Goal: Task Accomplishment & Management: Manage account settings

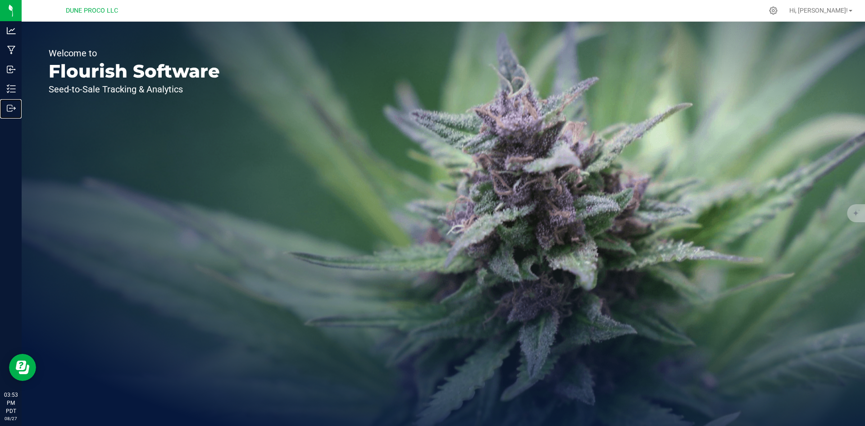
click at [0, 0] on p "Outbound" at bounding box center [0, 0] width 0 height 0
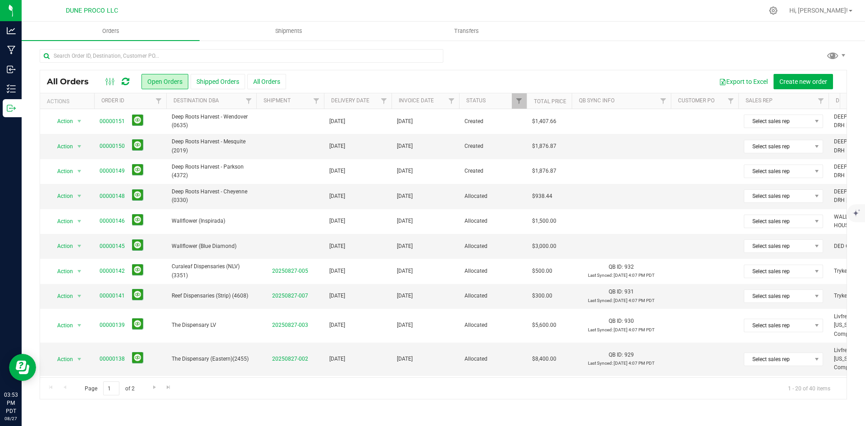
click at [264, 81] on button "All Orders" at bounding box center [266, 81] width 39 height 15
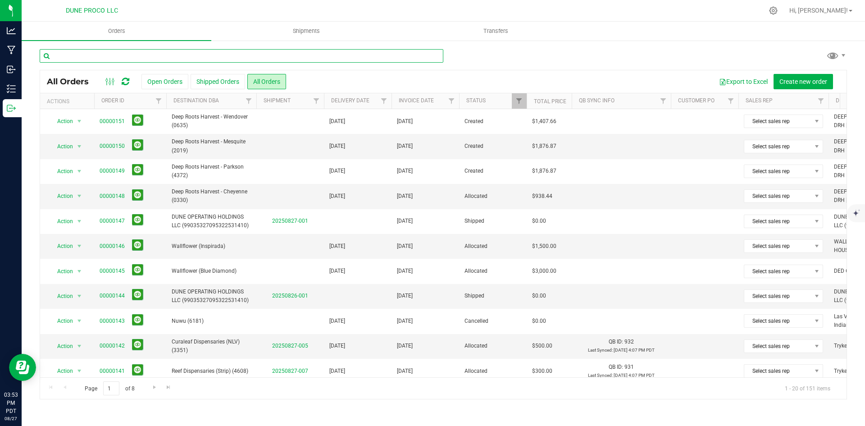
click at [156, 58] on input "text" at bounding box center [242, 56] width 404 height 14
type input "62"
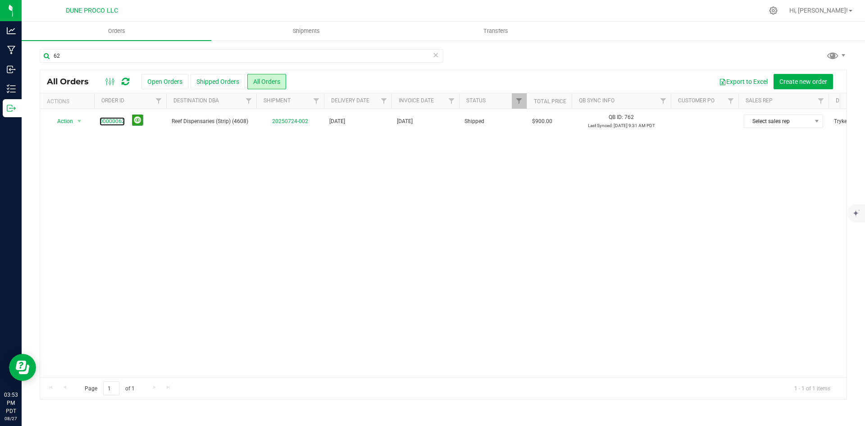
click at [109, 118] on link "00000062" at bounding box center [112, 121] width 25 height 9
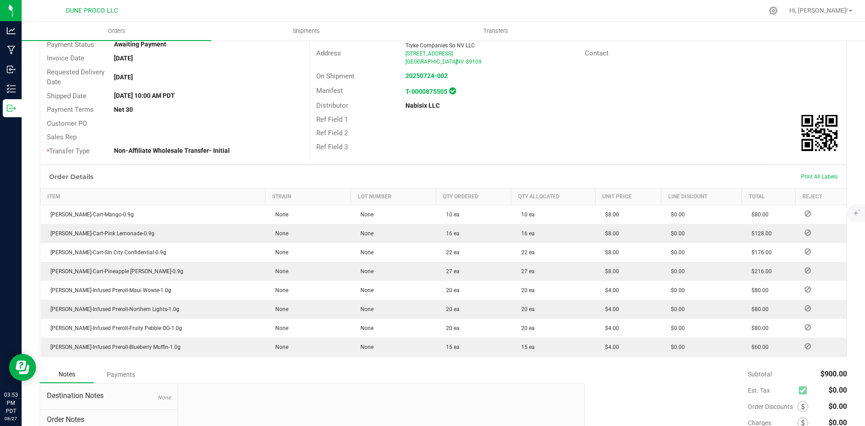
scroll to position [188, 0]
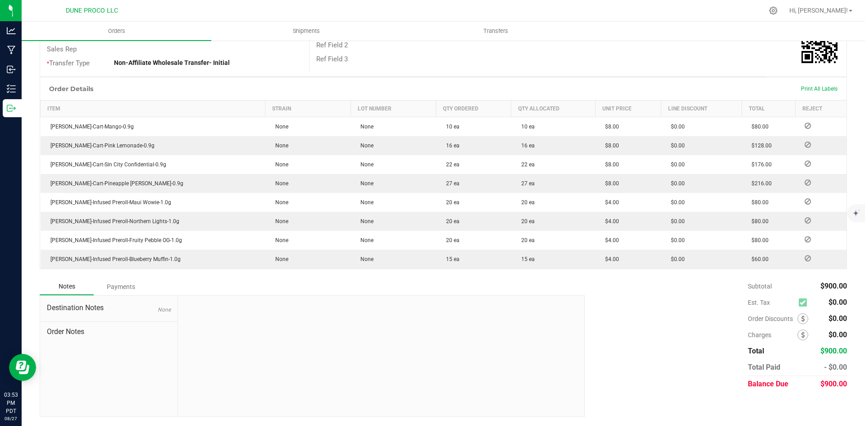
click at [827, 380] on span "$900.00" at bounding box center [833, 383] width 27 height 9
copy span "900.00"
click at [126, 291] on div "Payments" at bounding box center [121, 286] width 54 height 16
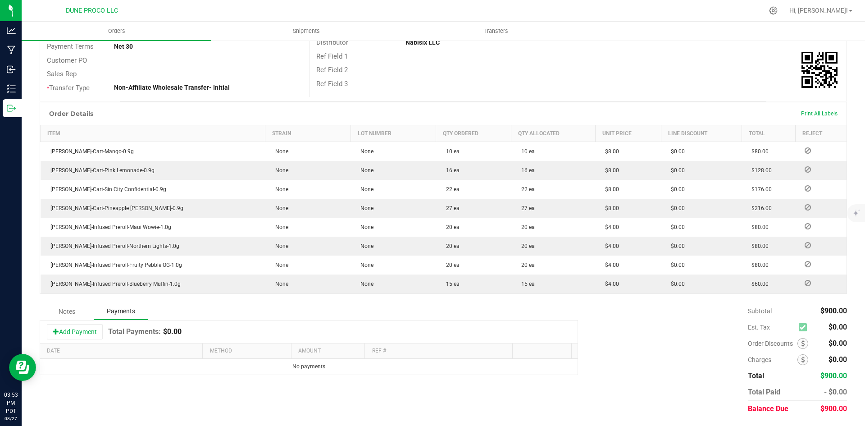
click at [78, 332] on button "Add Payment" at bounding box center [75, 331] width 56 height 15
click at [255, 368] on span "Payment Type" at bounding box center [243, 369] width 67 height 13
drag, startPoint x: 253, startPoint y: 351, endPoint x: 286, endPoint y: 357, distance: 33.5
click at [254, 351] on li "Check" at bounding box center [245, 353] width 76 height 13
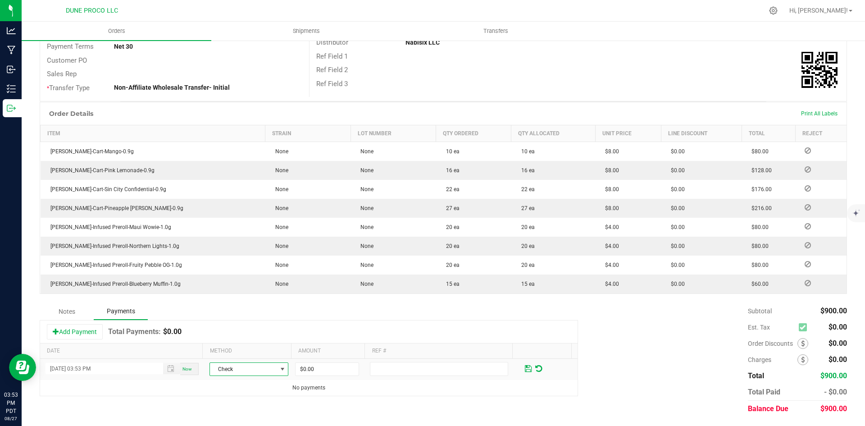
click at [323, 362] on span "$0.00" at bounding box center [327, 369] width 64 height 14
click at [324, 368] on input "0" at bounding box center [326, 369] width 63 height 13
paste input "90"
type input "$900.00"
click at [525, 364] on span at bounding box center [528, 368] width 7 height 8
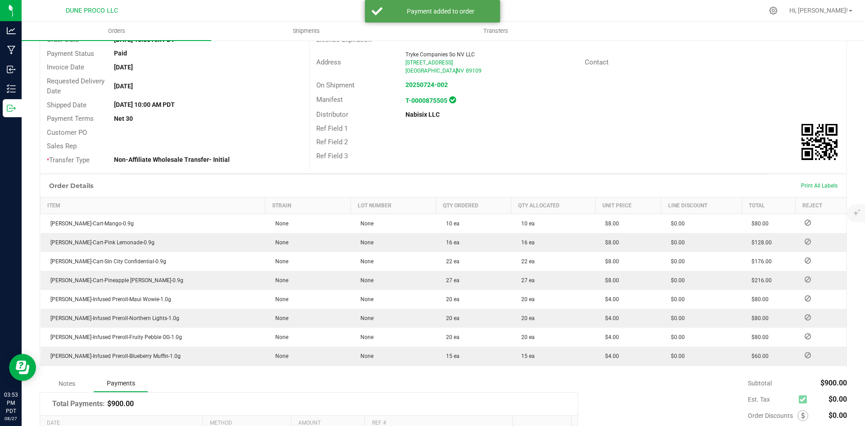
scroll to position [0, 0]
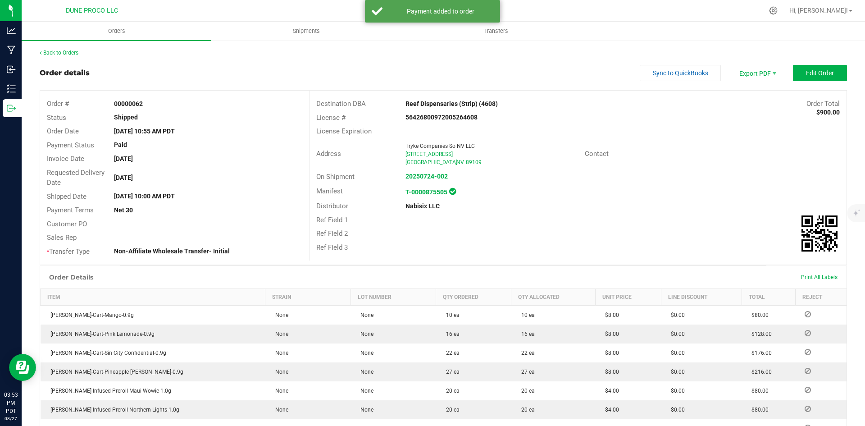
click at [69, 58] on div "Back to Orders Order details Sync to QuickBooks Export PDF Edit Order Order # 0…" at bounding box center [443, 315] width 807 height 532
click at [68, 50] on link "Back to Orders" at bounding box center [59, 53] width 39 height 6
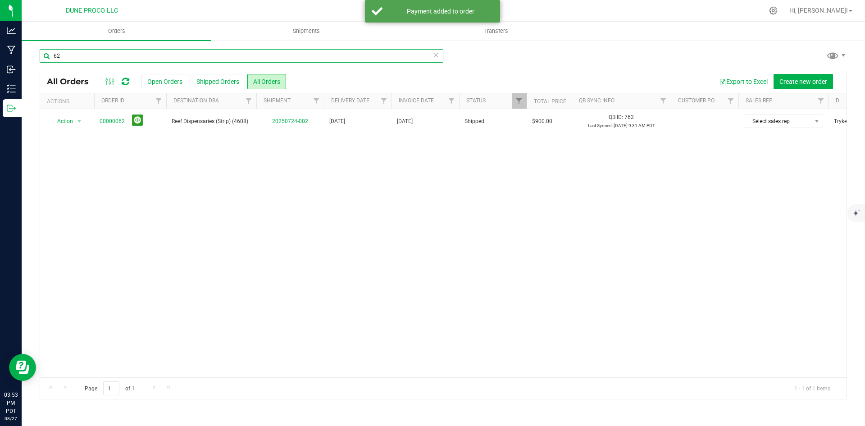
drag, startPoint x: 82, startPoint y: 57, endPoint x: 58, endPoint y: 59, distance: 24.4
click at [58, 59] on input "62" at bounding box center [242, 56] width 404 height 14
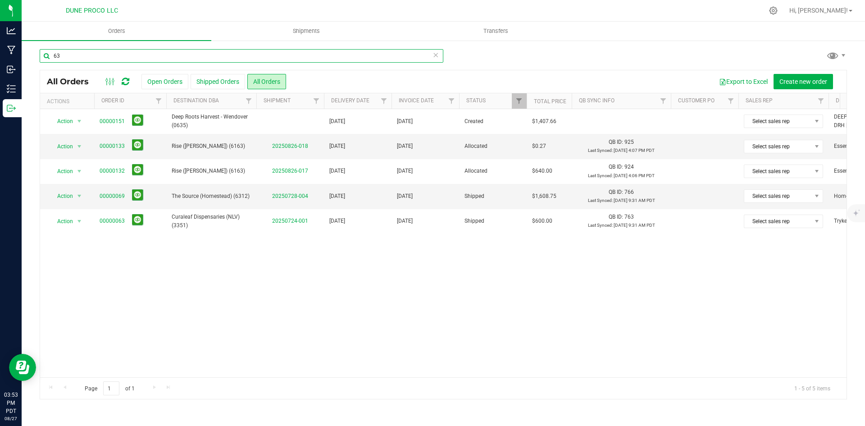
type input "63"
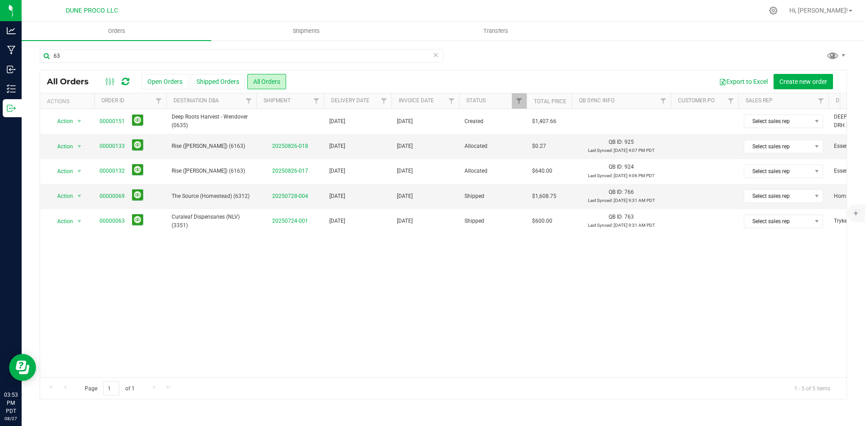
click at [114, 215] on span "00000063" at bounding box center [130, 221] width 61 height 14
click at [115, 219] on link "00000063" at bounding box center [112, 221] width 25 height 9
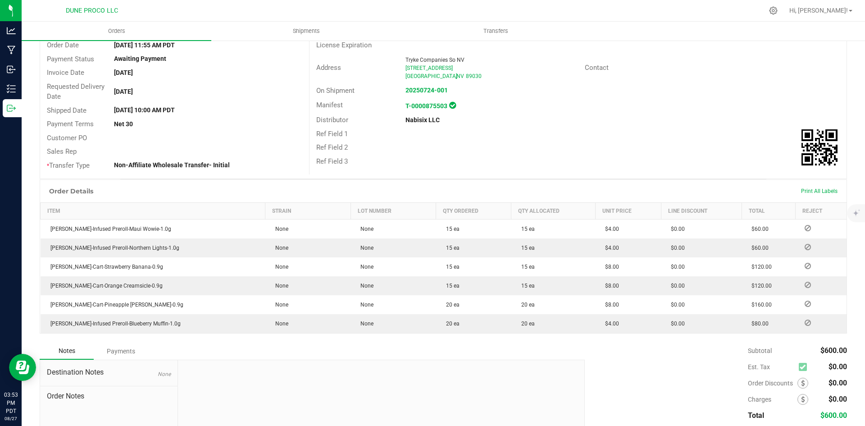
scroll to position [150, 0]
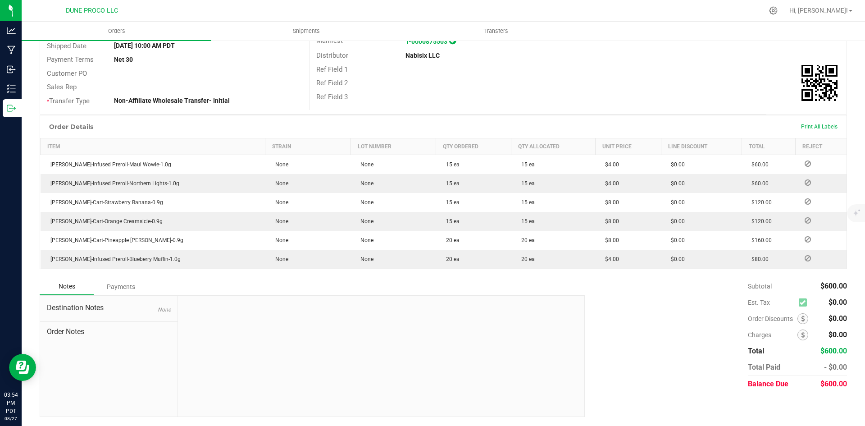
click at [830, 386] on span "$600.00" at bounding box center [833, 383] width 27 height 9
copy span "600.00"
click at [127, 286] on div "Payments" at bounding box center [121, 286] width 54 height 16
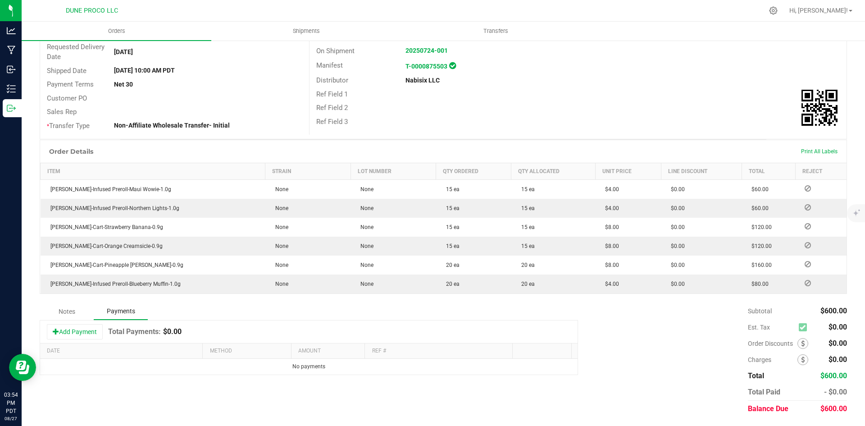
click at [66, 325] on button "Add Payment" at bounding box center [75, 331] width 56 height 15
click at [252, 371] on span "Payment Type" at bounding box center [243, 369] width 67 height 13
click at [252, 357] on li "Check" at bounding box center [245, 353] width 76 height 13
click at [319, 375] on span "$0.00" at bounding box center [327, 369] width 64 height 14
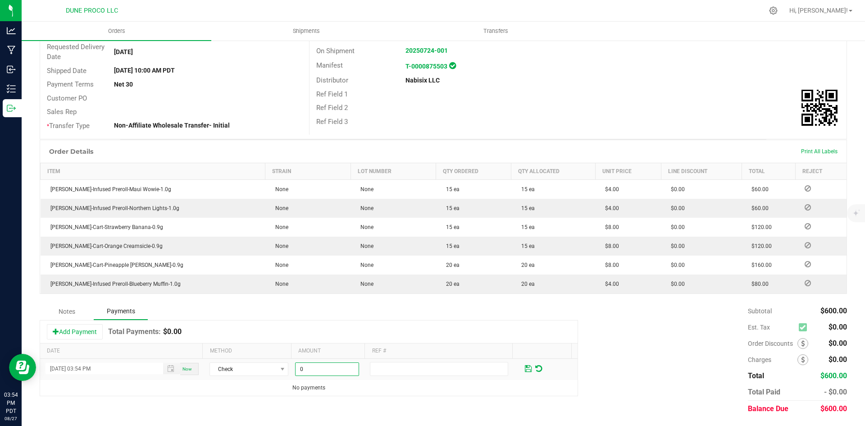
click at [326, 369] on input "0" at bounding box center [326, 369] width 63 height 13
paste input "60"
type input "$600.00"
click at [442, 385] on td "No payments" at bounding box center [308, 388] width 537 height 16
click at [523, 364] on span at bounding box center [528, 368] width 10 height 13
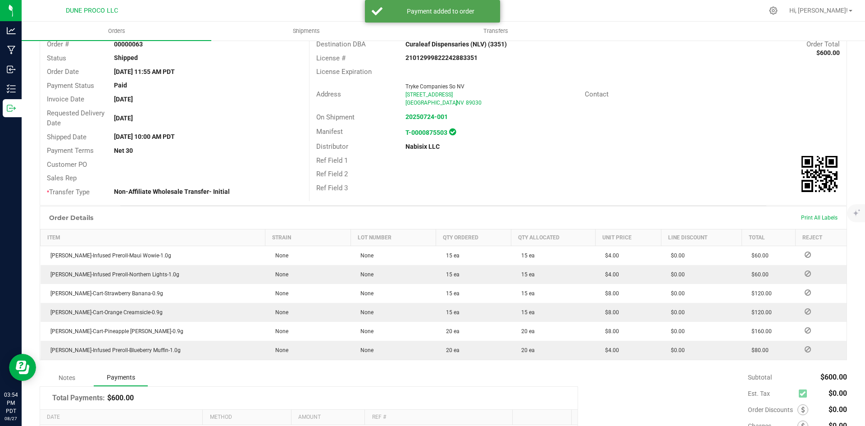
scroll to position [0, 0]
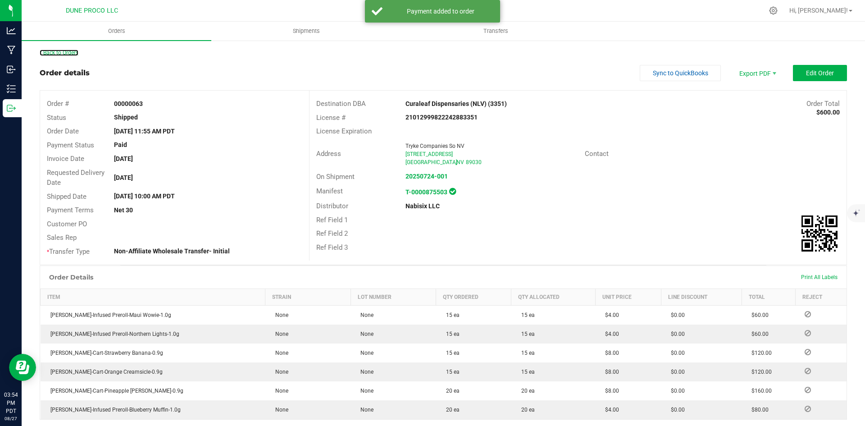
click at [58, 51] on link "Back to Orders" at bounding box center [59, 53] width 39 height 6
